Goal: Book appointment/travel/reservation

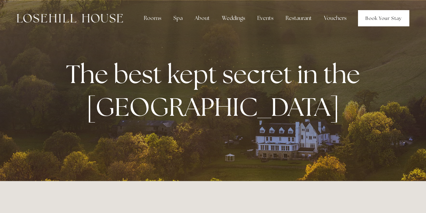
click at [383, 16] on link "Book Your Stay" at bounding box center [383, 18] width 51 height 16
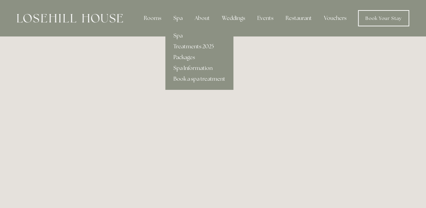
click at [183, 17] on div "Spa" at bounding box center [178, 17] width 20 height 13
